Goal: Task Accomplishment & Management: Manage account settings

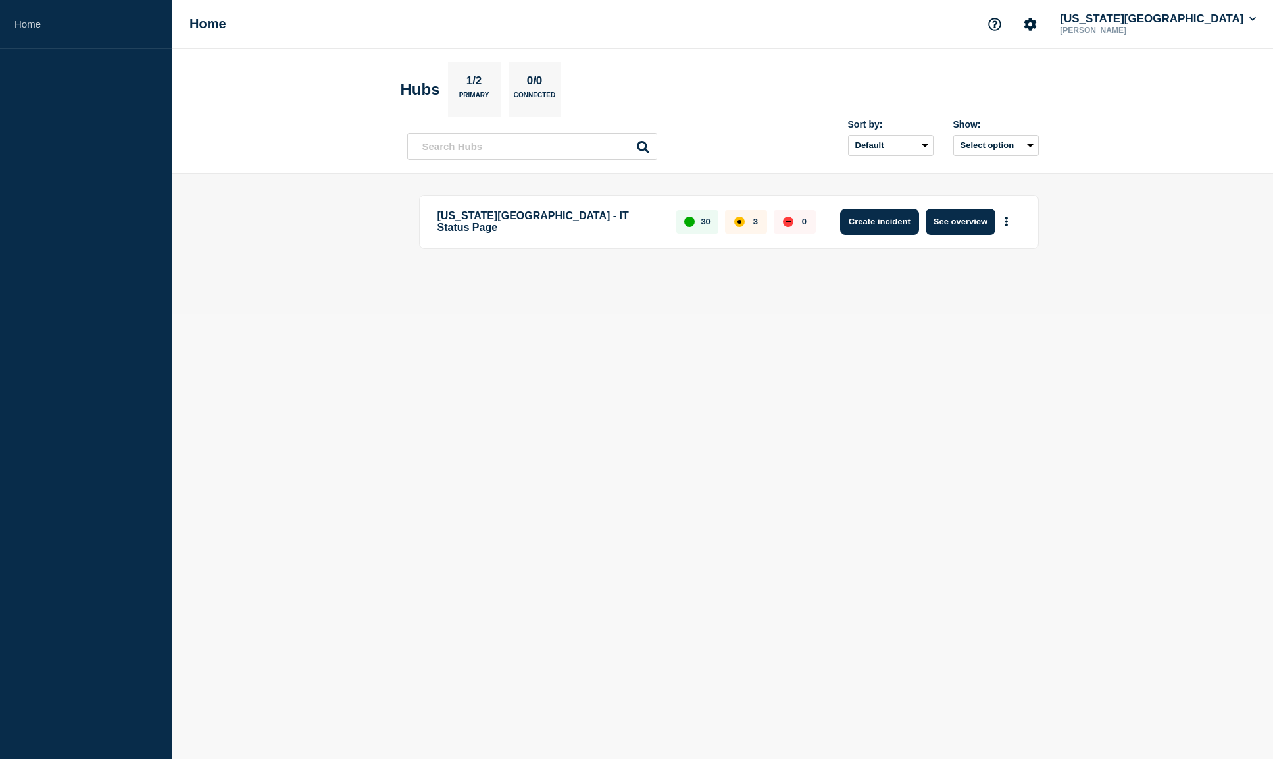
click at [881, 230] on button "Create incident" at bounding box center [879, 222] width 79 height 26
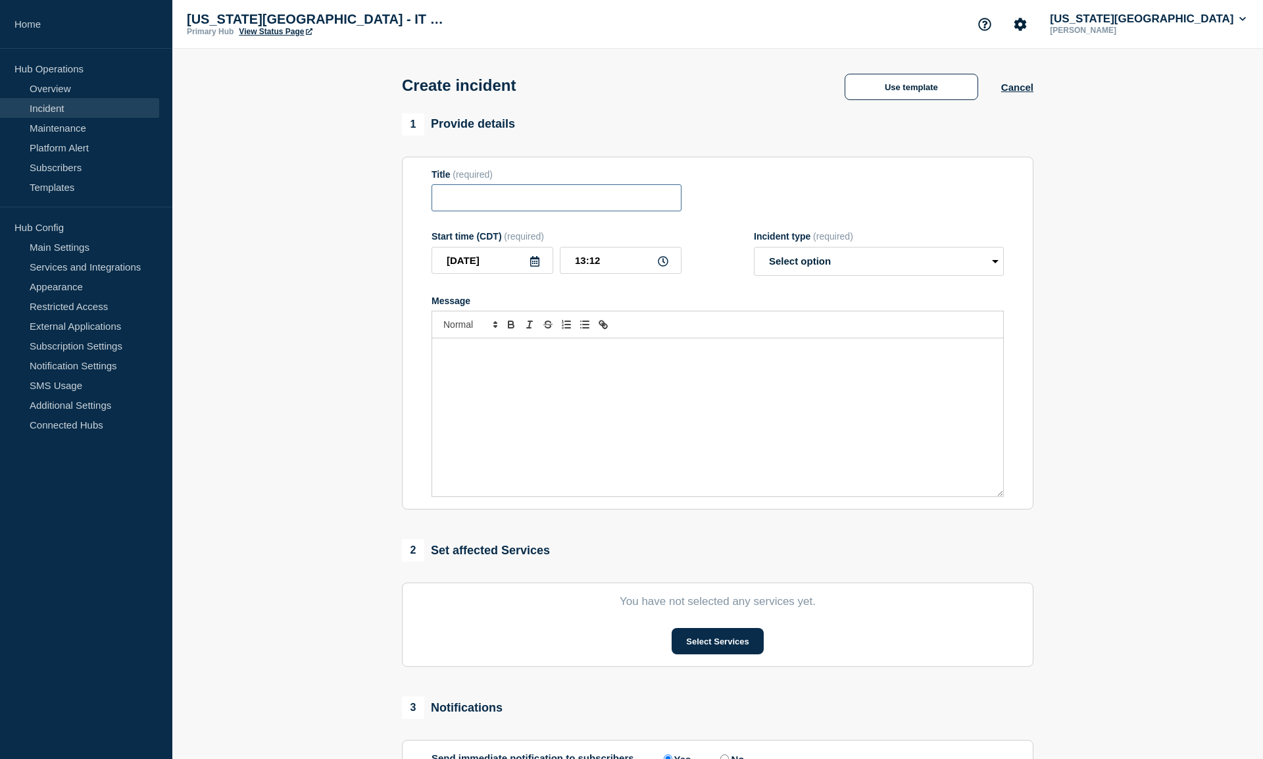
click at [497, 198] on input "Title" at bounding box center [557, 197] width 250 height 27
type input "Box Outage"
click at [845, 268] on select "Select option Investigating Identified Monitoring" at bounding box center [879, 261] width 250 height 29
select select "investigating"
click at [754, 249] on select "Select option Investigating Identified Monitoring" at bounding box center [879, 261] width 250 height 29
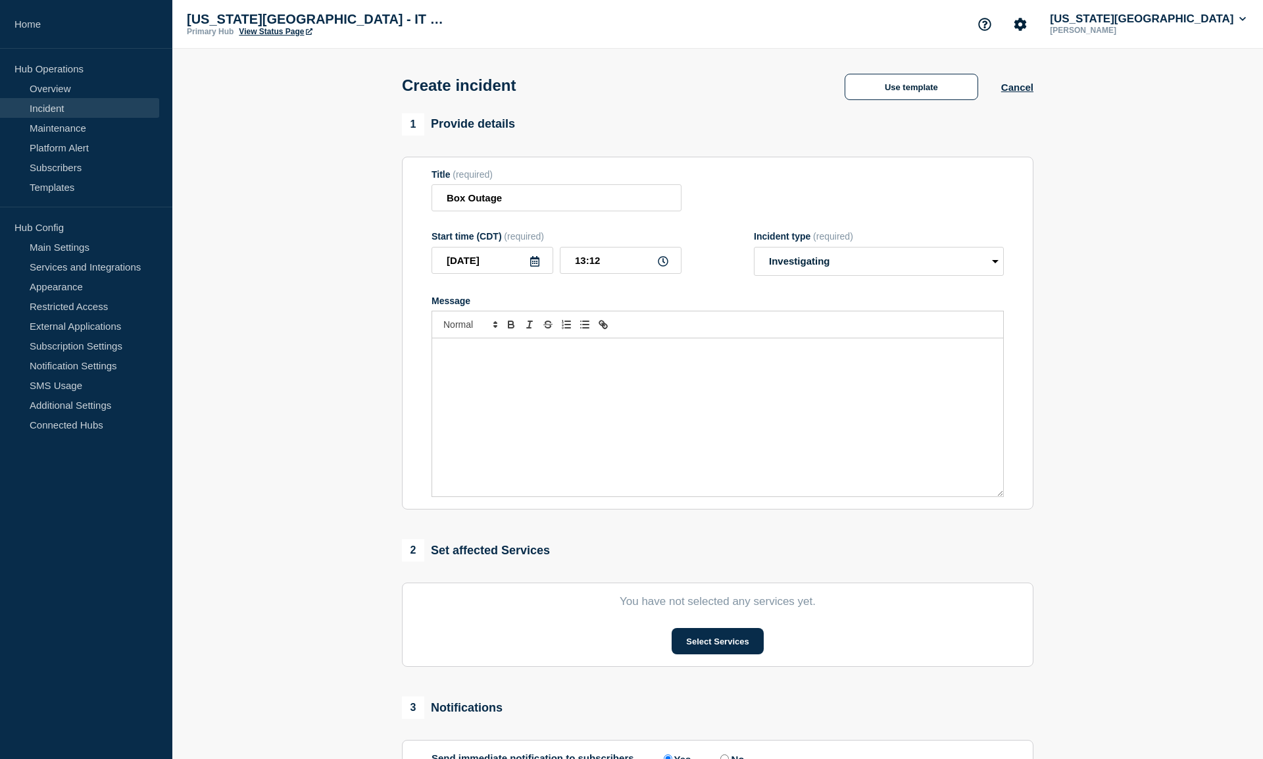
click at [624, 386] on div "Message" at bounding box center [717, 417] width 571 height 158
click at [501, 400] on div "Message" at bounding box center [717, 417] width 571 height 158
type button "bullet"
click at [443, 205] on input "Box Outage" at bounding box center [557, 197] width 250 height 27
type input "Box (CyBox) Outage"
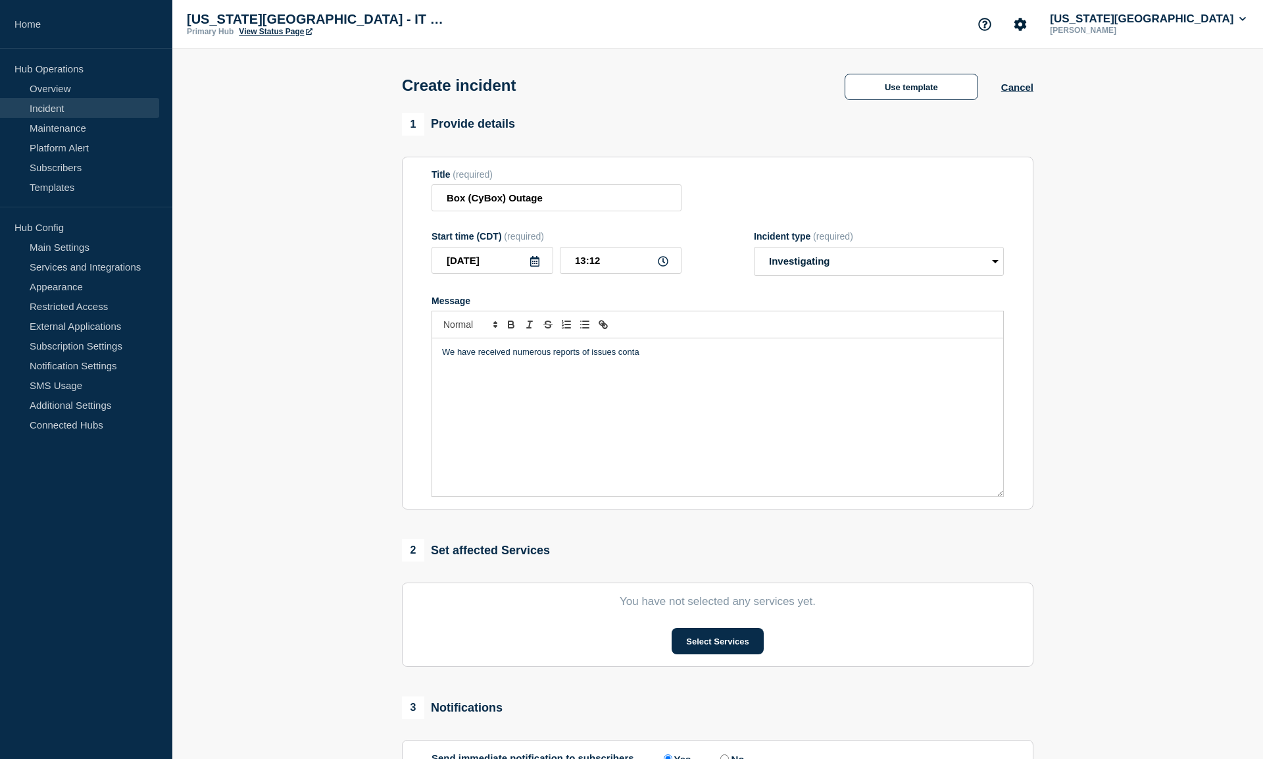
drag, startPoint x: 662, startPoint y: 357, endPoint x: 651, endPoint y: 357, distance: 11.2
drag, startPoint x: 620, startPoint y: 355, endPoint x: 688, endPoint y: 350, distance: 68.6
click at [688, 350] on p "We have received numerous reports of issues conta" at bounding box center [717, 352] width 551 height 12
click at [625, 353] on p "We have received numerous reports of issues contacting the Box (CyBox) website.…" at bounding box center [717, 352] width 551 height 12
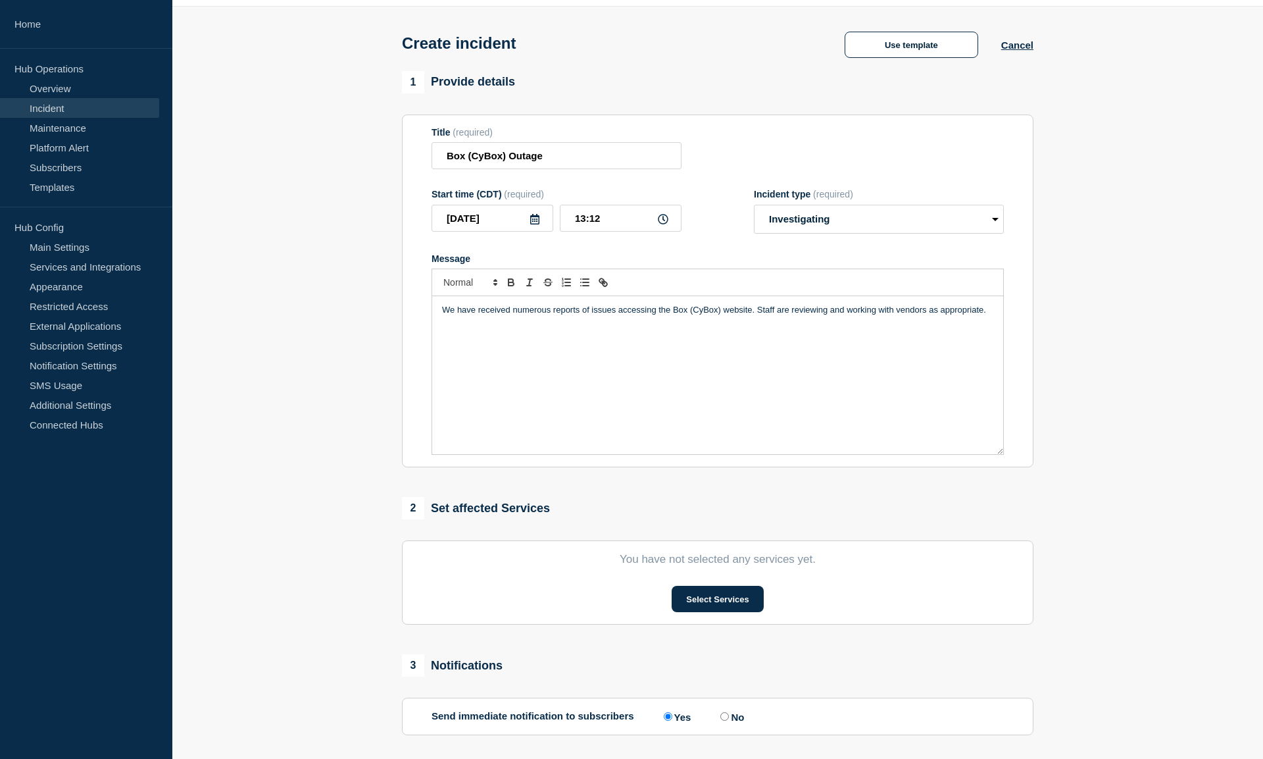
scroll to position [66, 0]
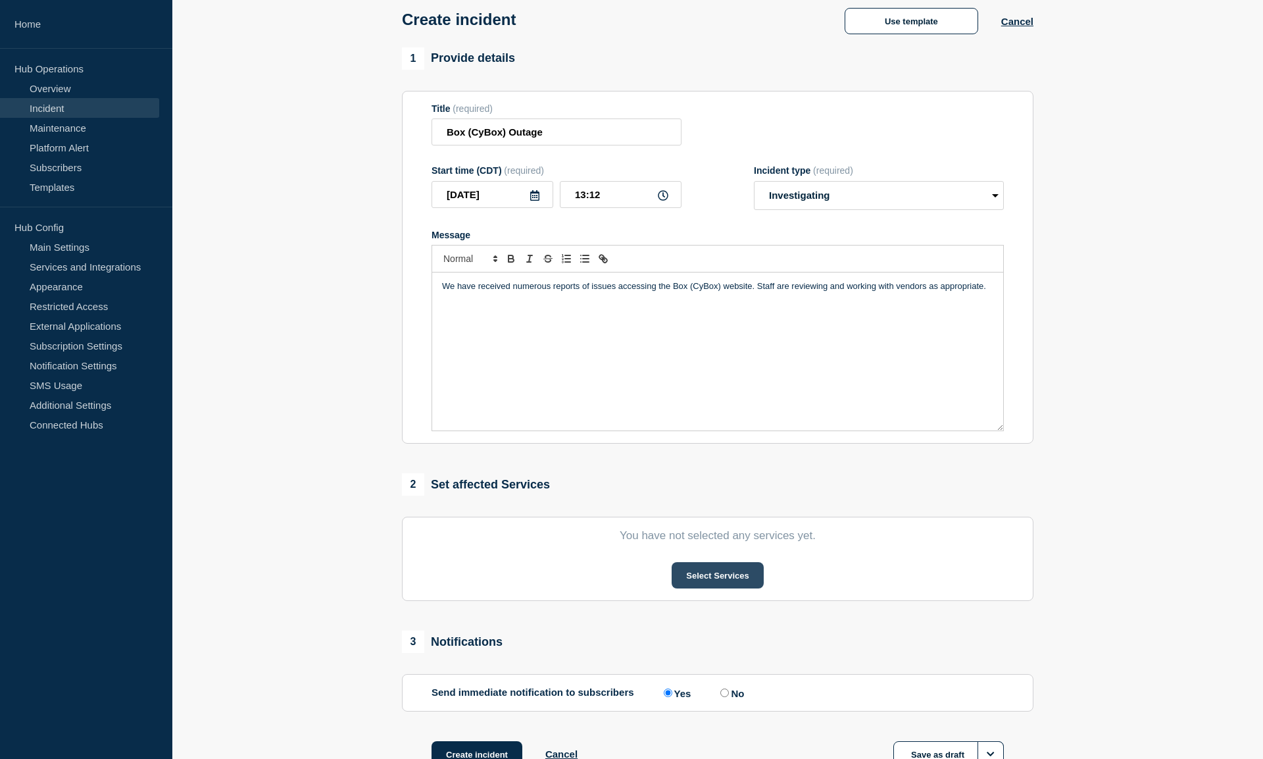
click at [701, 576] on button "Select Services" at bounding box center [717, 575] width 91 height 26
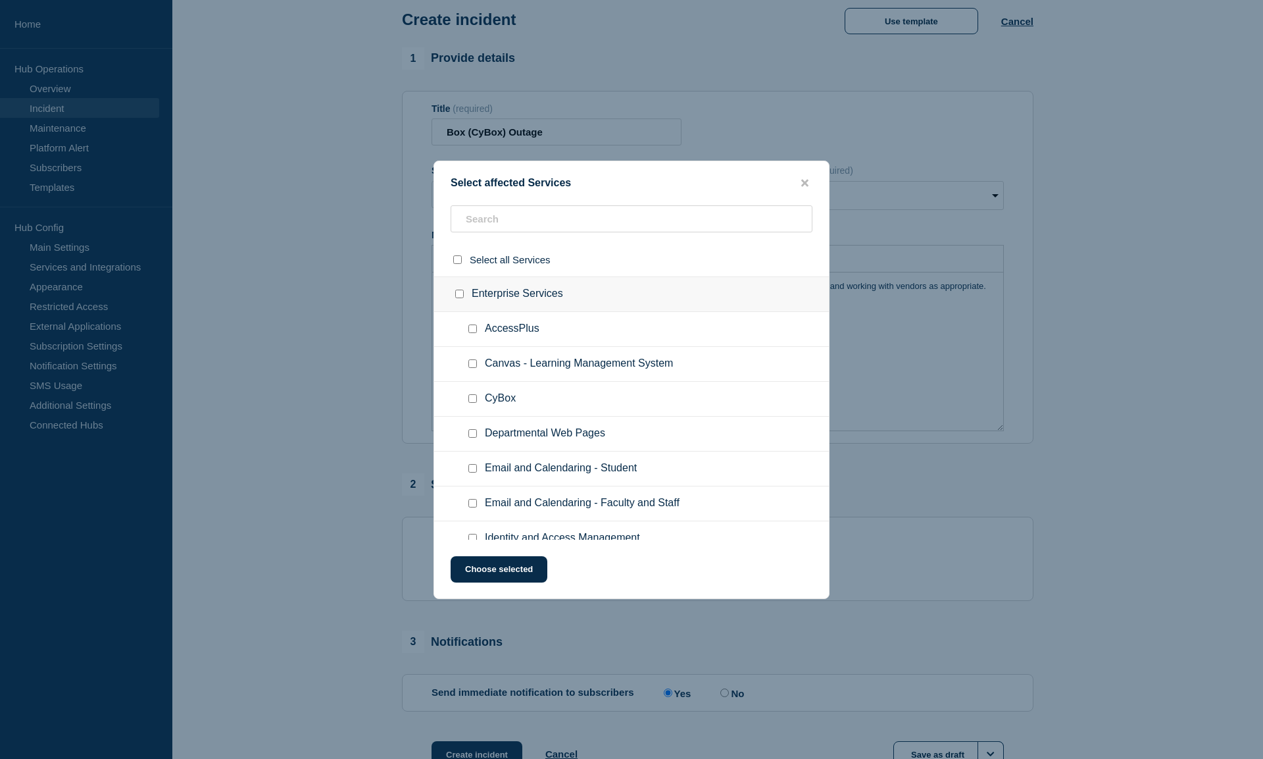
click at [473, 403] on input "CyBox checkbox" at bounding box center [472, 398] width 9 height 9
checkbox input "true"
click at [517, 576] on button "Choose selected" at bounding box center [499, 569] width 97 height 26
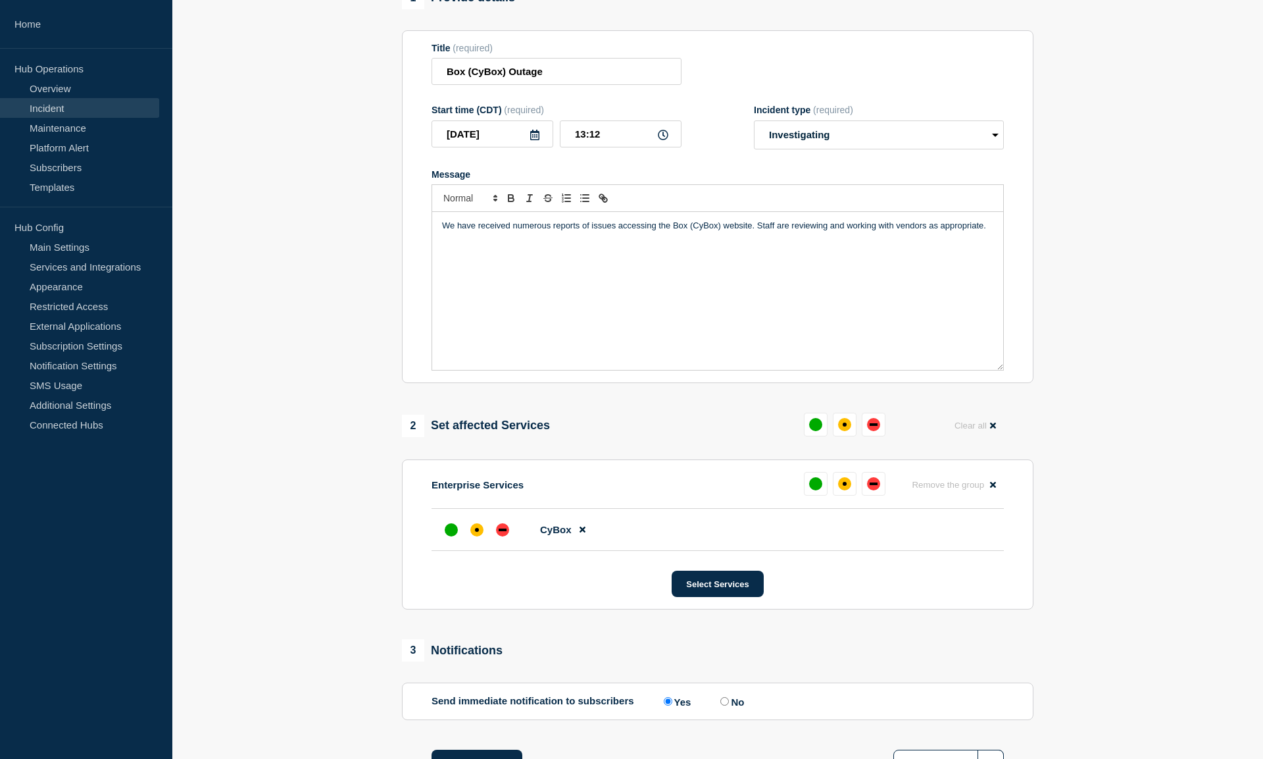
scroll to position [232, 0]
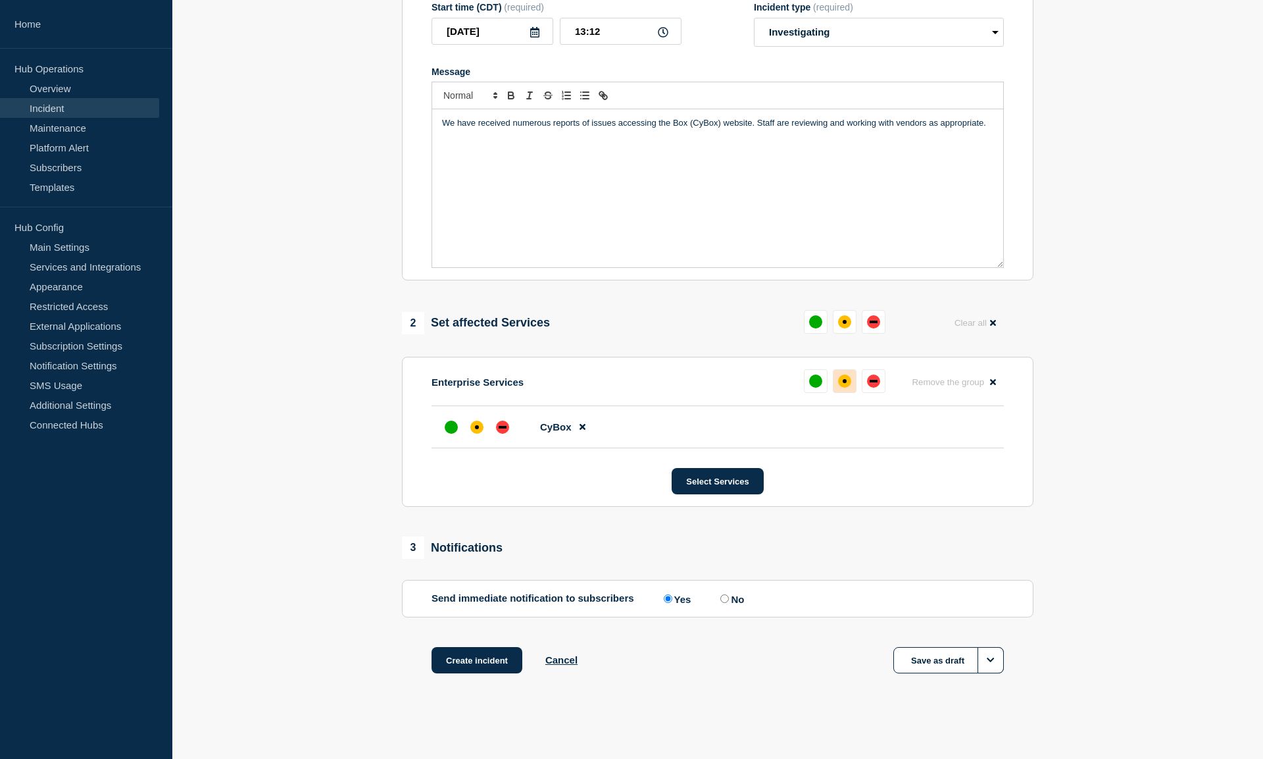
click at [849, 388] on button at bounding box center [845, 381] width 24 height 24
click at [501, 432] on div "down" at bounding box center [502, 426] width 13 height 13
click at [458, 661] on button "Create incident" at bounding box center [477, 660] width 91 height 26
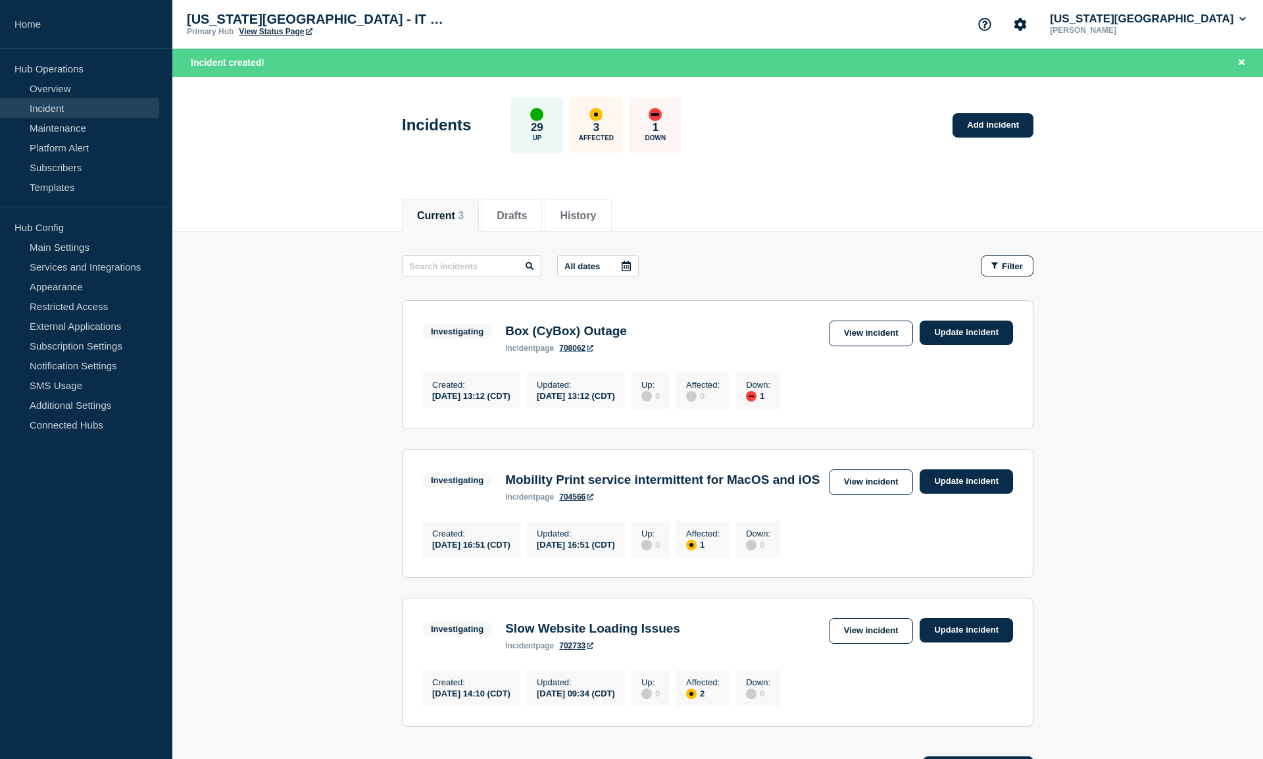
click at [1141, 428] on main "All dates Filter Investigating 1 Down Box (CyBox) Outage Created [DATE] 13:12 (…" at bounding box center [717, 489] width 1091 height 515
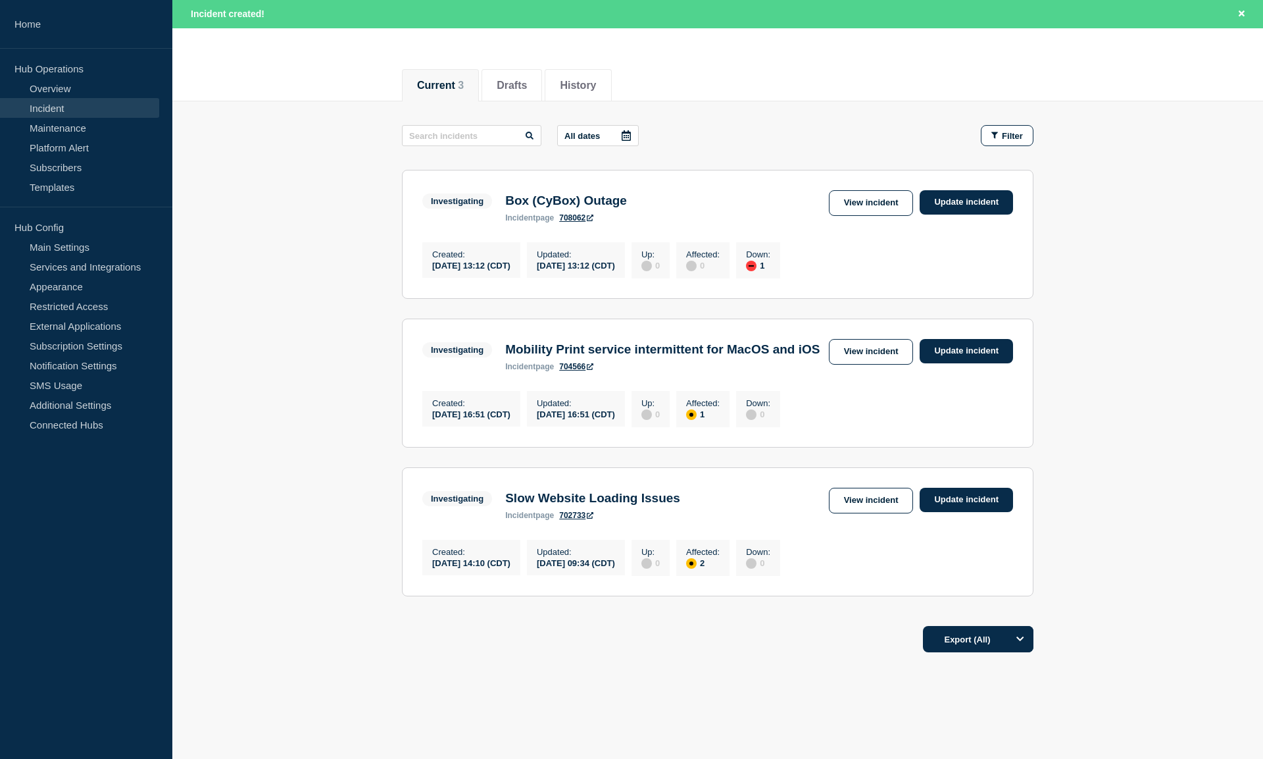
scroll to position [132, 0]
click at [1112, 467] on main "All dates Filter Investigating 1 Down Box (CyBox) Outage Created [DATE] 13:12 (…" at bounding box center [717, 357] width 1091 height 515
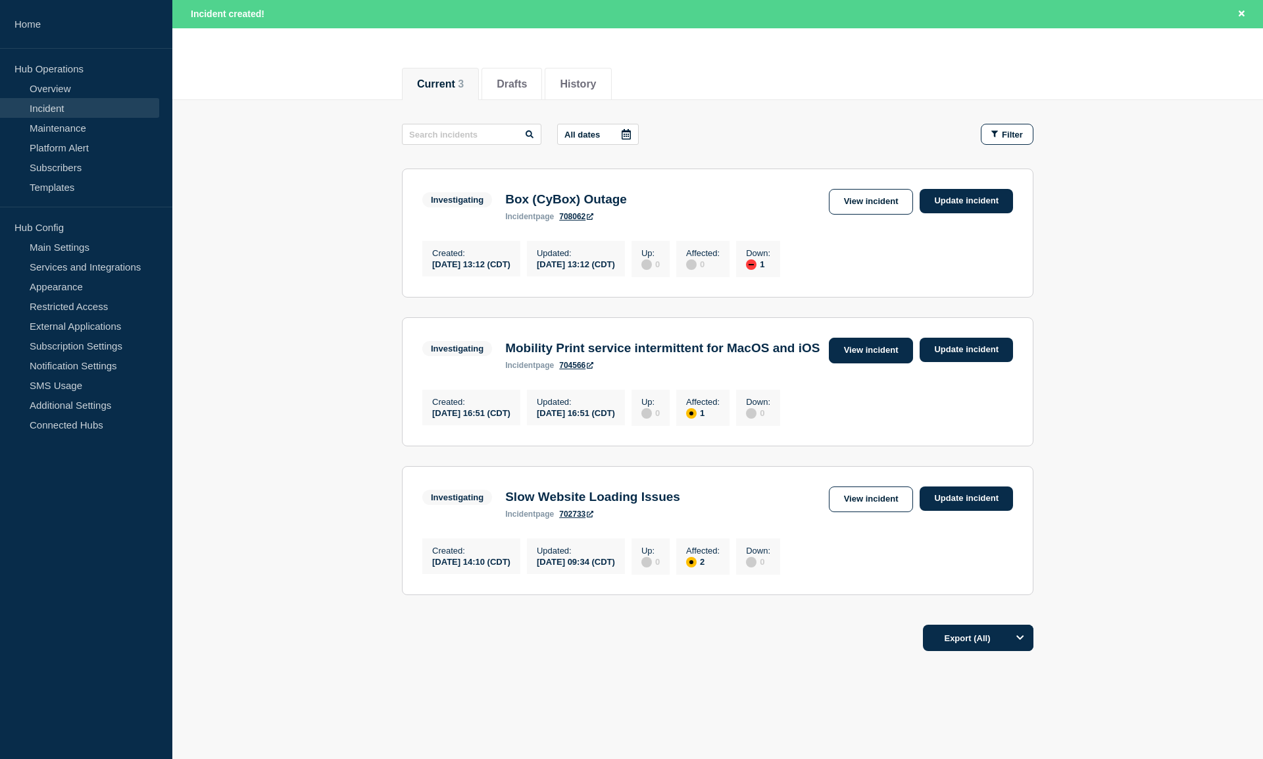
click at [851, 356] on link "View incident" at bounding box center [871, 351] width 85 height 26
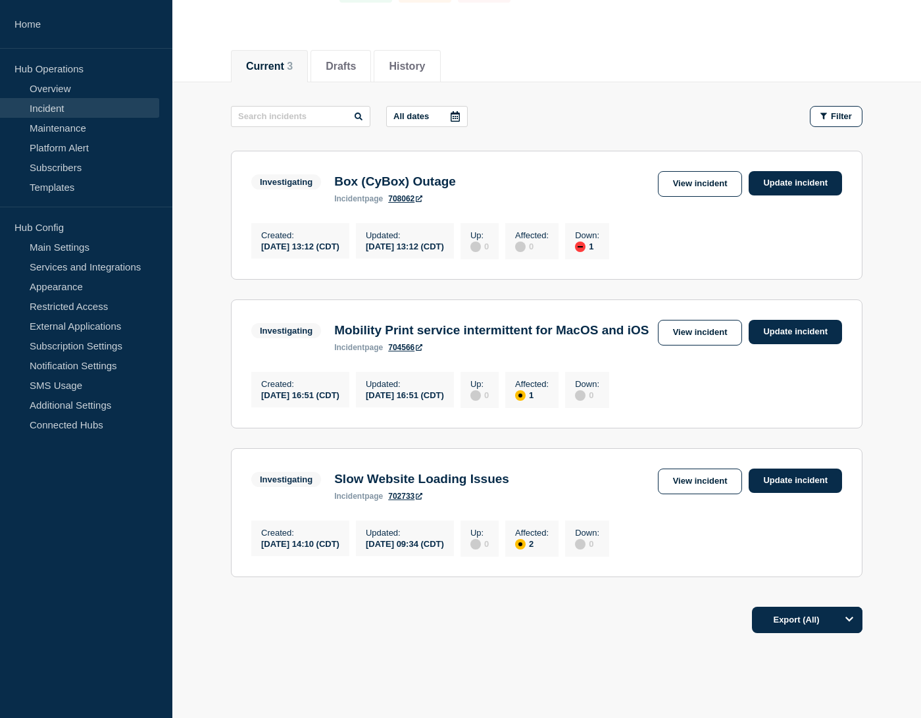
scroll to position [132, 0]
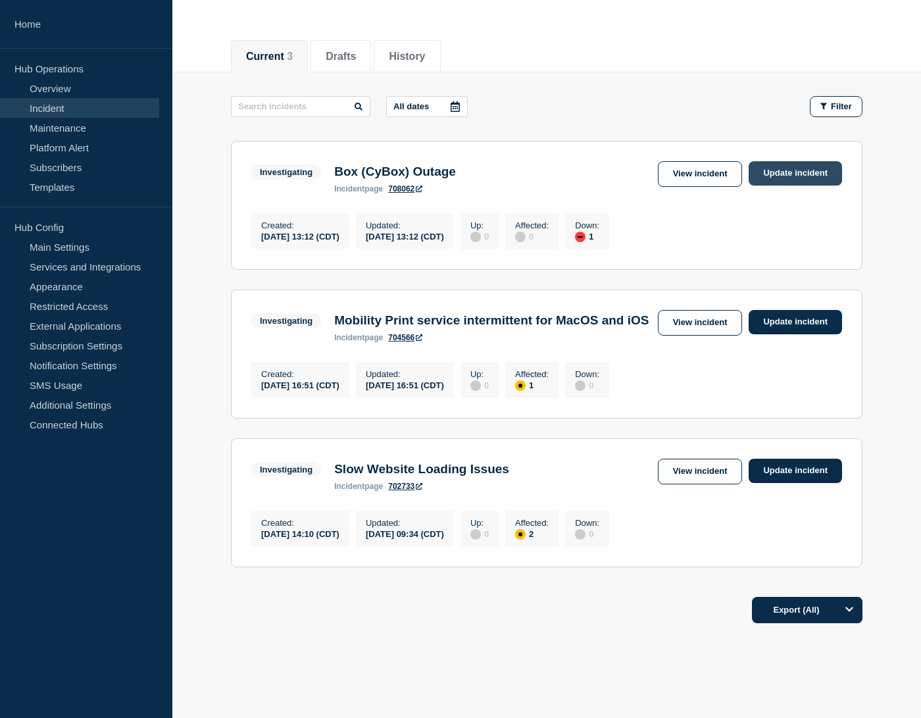
click at [807, 172] on link "Update incident" at bounding box center [795, 173] width 93 height 24
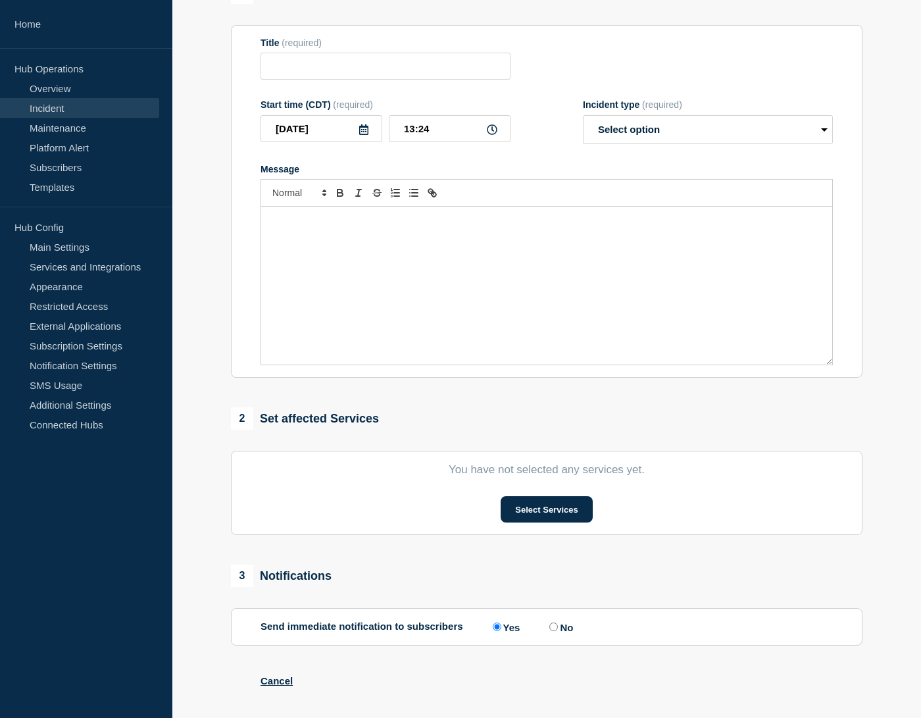
type input "Box (CyBox) Outage"
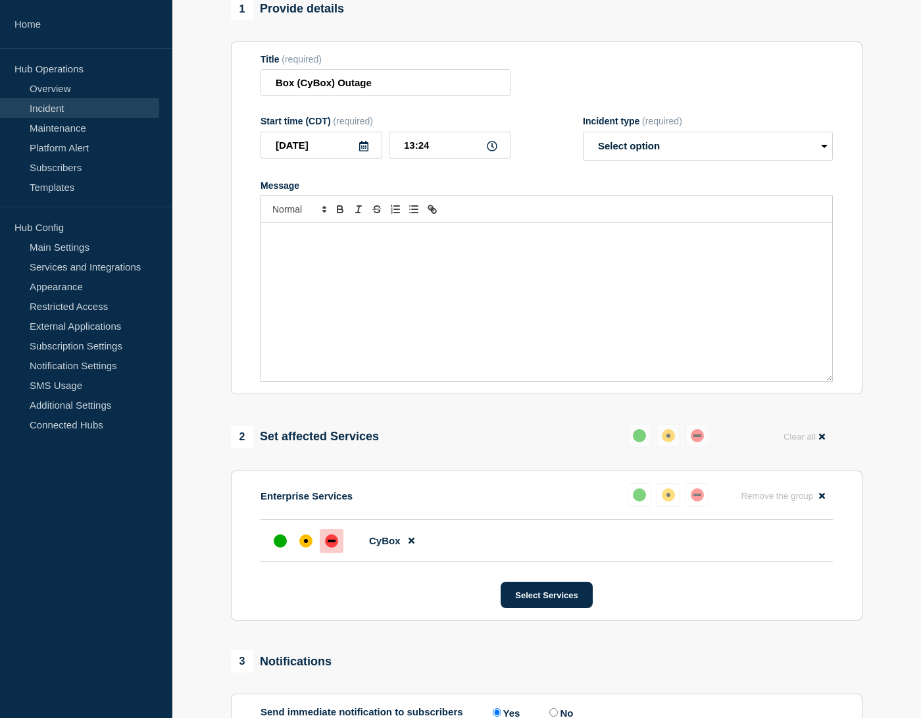
scroll to position [66, 0]
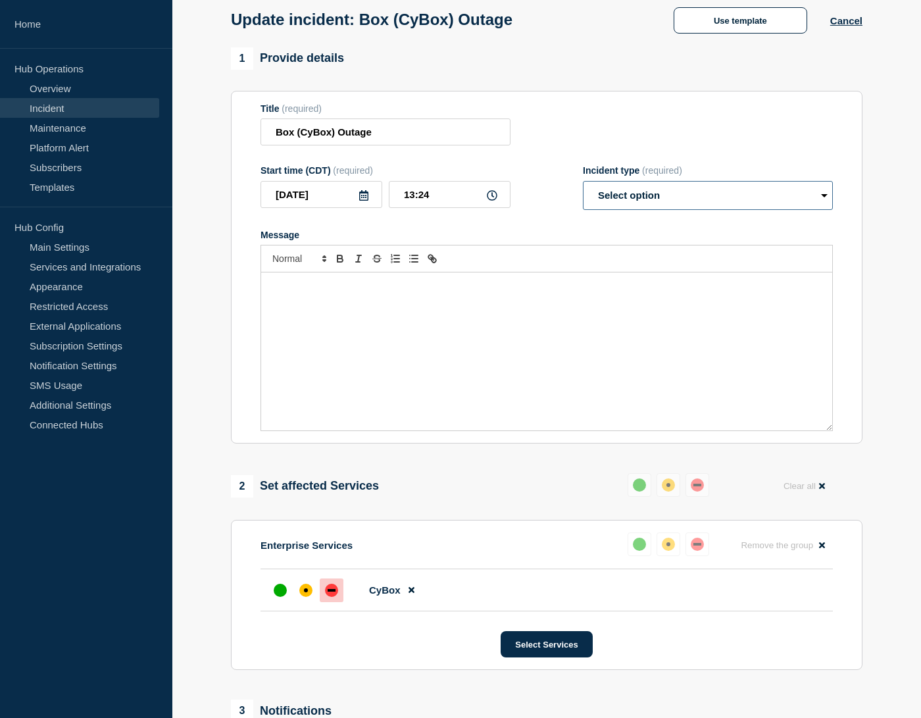
click at [628, 195] on select "Select option Investigating Identified Monitoring Resolved" at bounding box center [708, 195] width 250 height 29
select select "identified"
click at [583, 184] on select "Select option Investigating Identified Monitoring Resolved" at bounding box center [708, 195] width 250 height 29
click at [468, 318] on div "Message" at bounding box center [546, 351] width 571 height 158
drag, startPoint x: 30, startPoint y: 496, endPoint x: 103, endPoint y: 424, distance: 102.4
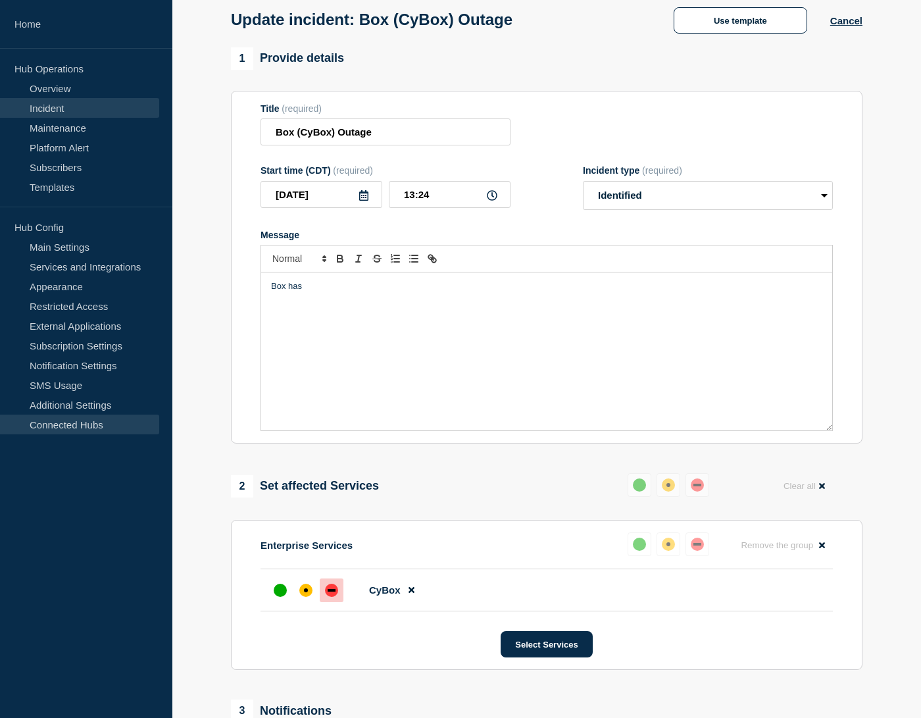
click at [30, 496] on aside "Home Hub Operations Overview Incident Maintenance Platform Alert Subscribers Te…" at bounding box center [86, 359] width 172 height 718
click at [376, 304] on div "Box has" at bounding box center [546, 351] width 571 height 158
click at [451, 311] on div "Box has posted a status update that they are currently investigating the issue" at bounding box center [546, 351] width 571 height 158
click at [399, 341] on div "Box has posted a status update that they are currently investigating the issue" at bounding box center [546, 351] width 571 height 158
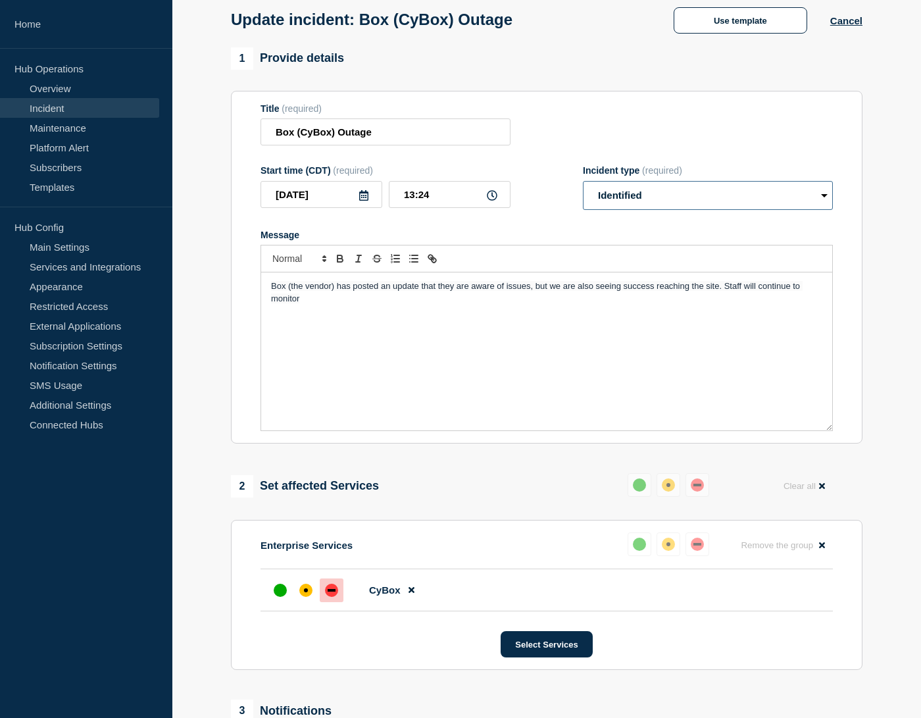
click at [633, 207] on select "Select option Investigating Identified Monitoring Resolved" at bounding box center [708, 195] width 250 height 29
click at [583, 184] on select "Select option Investigating Identified Monitoring Resolved" at bounding box center [708, 195] width 250 height 29
click at [692, 203] on select "Select option Investigating Identified Monitoring Resolved" at bounding box center [708, 195] width 250 height 29
select select "investigating"
click at [583, 184] on select "Select option Investigating Identified Monitoring Resolved" at bounding box center [708, 195] width 250 height 29
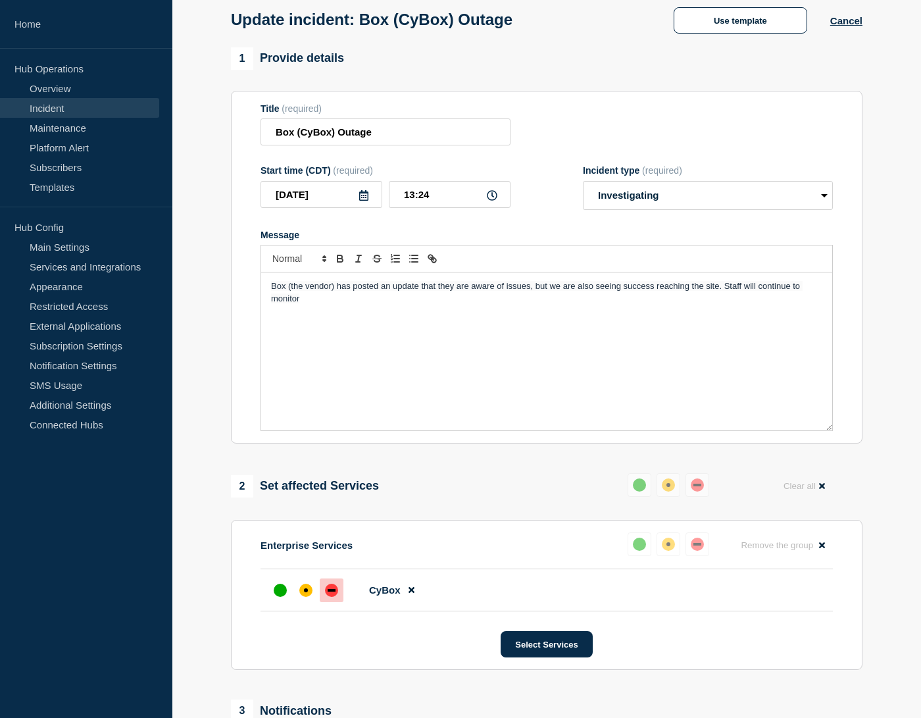
click at [634, 315] on div "Box (the vendor) has posted an update that they are aware of issues, but we are…" at bounding box center [546, 351] width 571 height 158
click at [578, 331] on div "Box (the vendor) has posted an update that they are aware of issues, but we are…" at bounding box center [546, 351] width 571 height 158
click at [304, 595] on div "affected" at bounding box center [305, 590] width 13 height 13
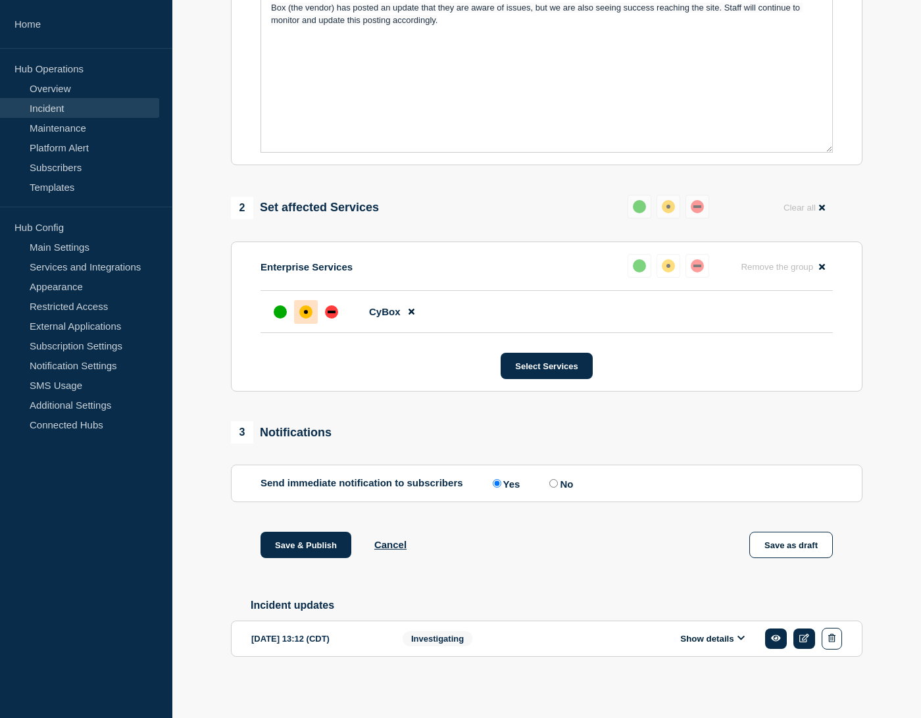
scroll to position [351, 0]
click at [326, 534] on button "Save & Publish" at bounding box center [306, 545] width 91 height 26
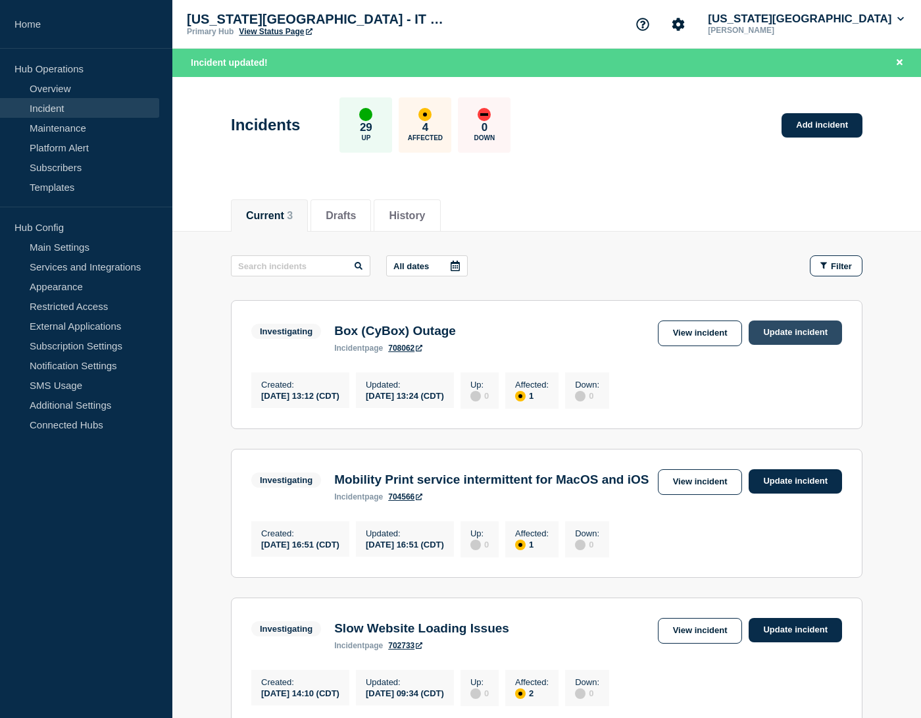
click at [808, 334] on link "Update incident" at bounding box center [795, 332] width 93 height 24
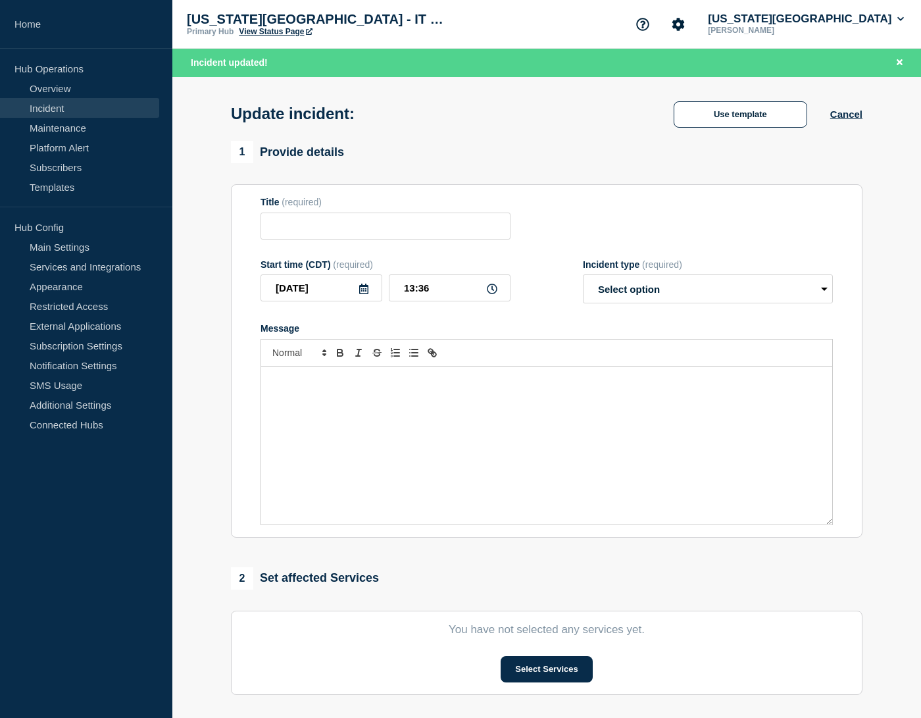
type input "Box (CyBox) Outage"
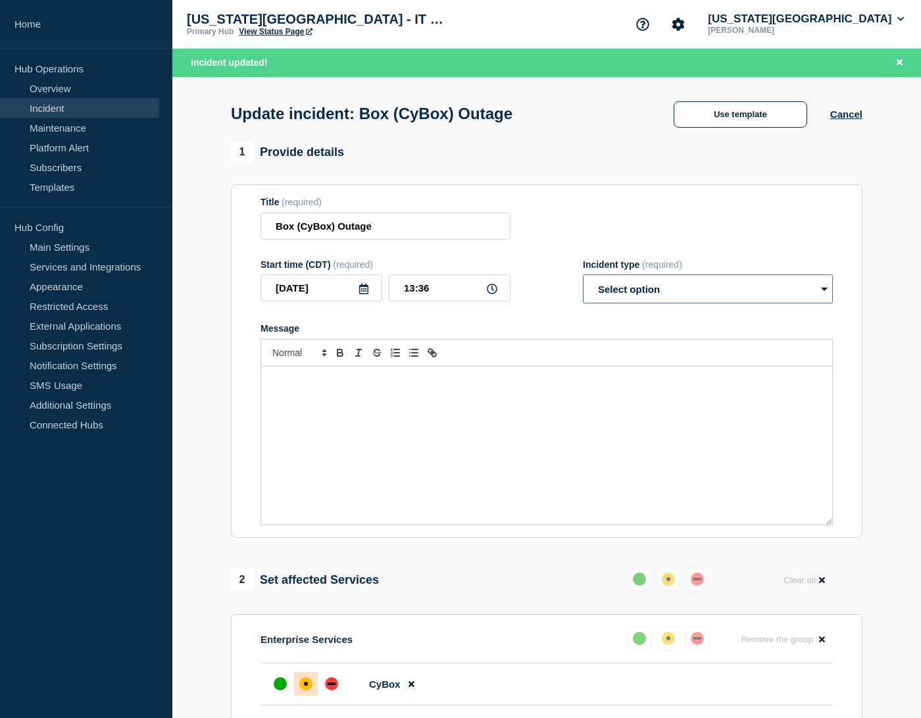
click at [685, 291] on select "Select option Investigating Identified Monitoring Resolved" at bounding box center [708, 288] width 250 height 29
select select "monitoring"
click at [583, 278] on select "Select option Investigating Identified Monitoring Resolved" at bounding box center [708, 288] width 250 height 29
click at [379, 378] on p "Message" at bounding box center [546, 380] width 551 height 12
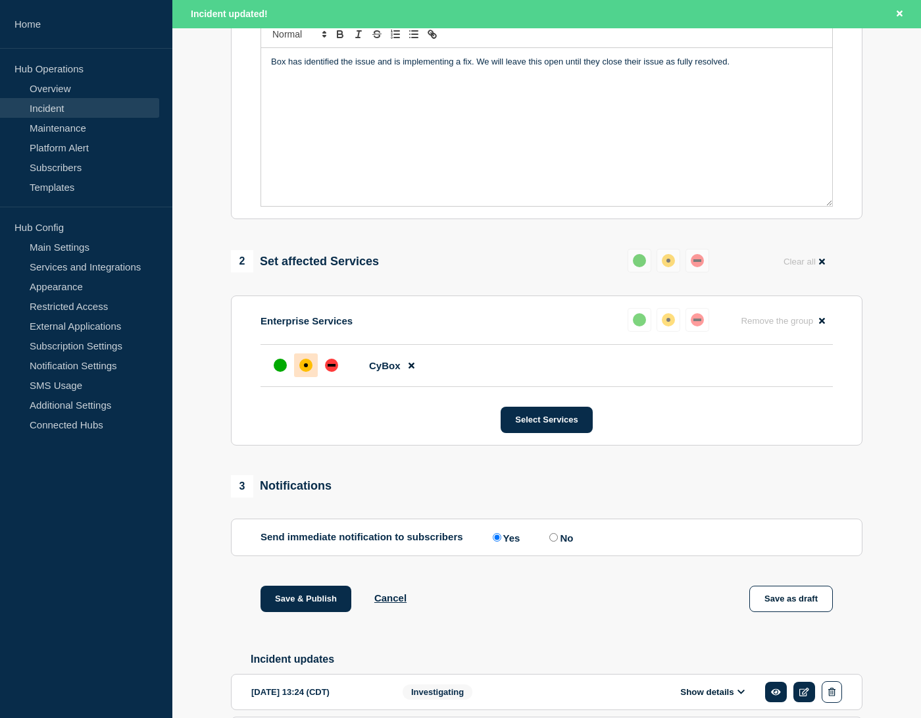
scroll to position [329, 0]
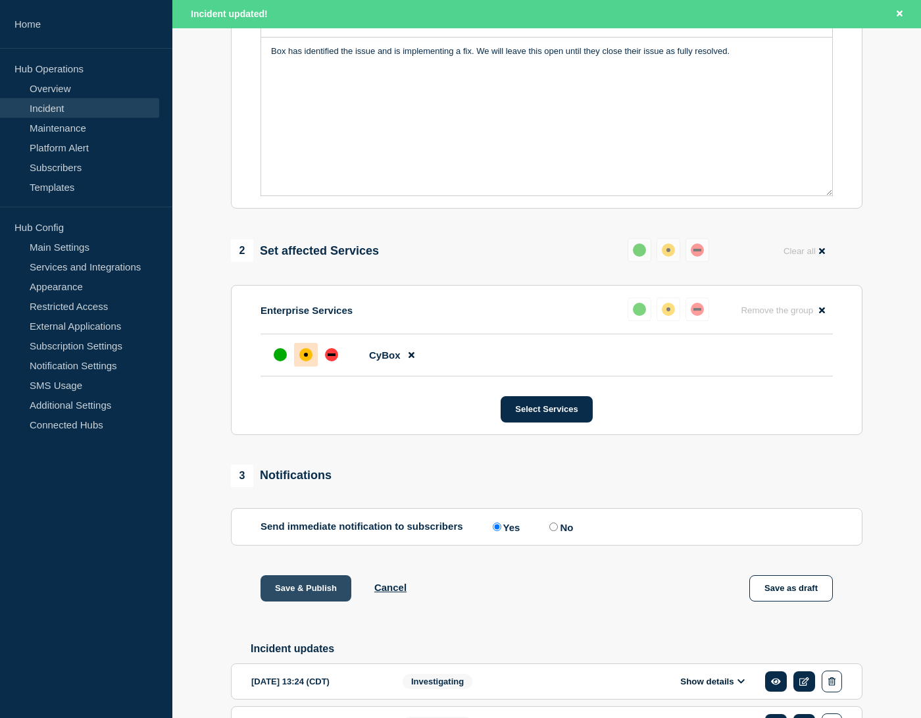
click at [324, 599] on button "Save & Publish" at bounding box center [306, 588] width 91 height 26
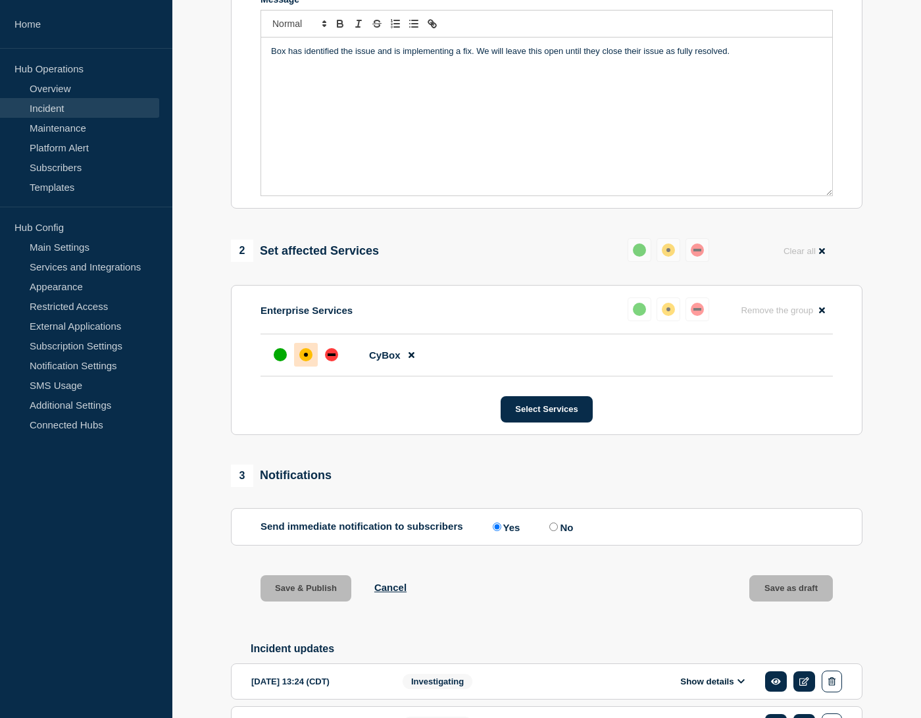
scroll to position [301, 0]
